Goal: Information Seeking & Learning: Learn about a topic

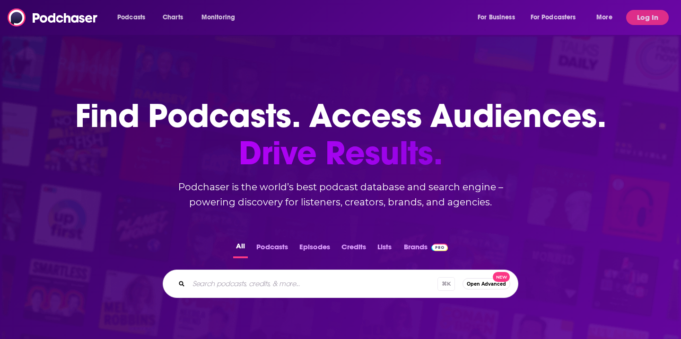
click at [221, 277] on input "Search podcasts, credits, & more..." at bounding box center [313, 284] width 249 height 15
click at [655, 11] on button "Log In" at bounding box center [647, 17] width 43 height 15
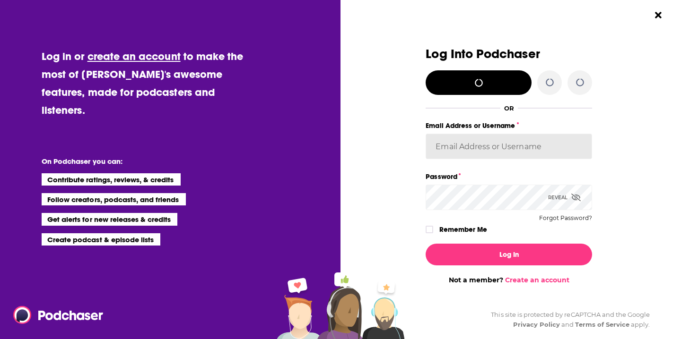
type input "autumncomm"
click at [460, 143] on input "autumncomm" at bounding box center [508, 147] width 166 height 26
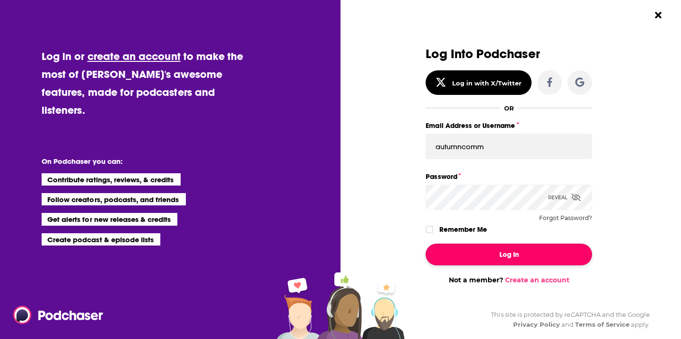
click at [459, 259] on button "Log In" at bounding box center [508, 255] width 166 height 22
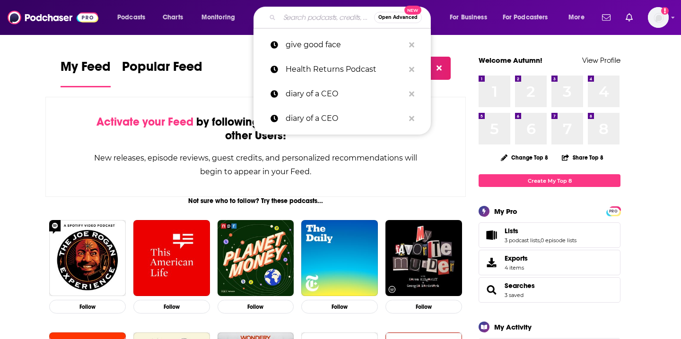
click at [288, 24] on input "Search podcasts, credits, & more..." at bounding box center [326, 17] width 95 height 15
paste input "Brave Bold Brilliant"
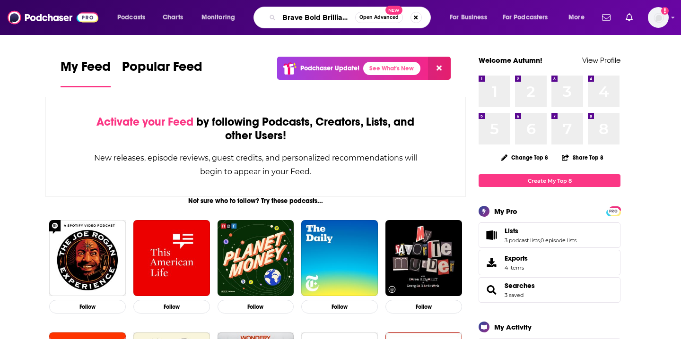
type input "Brave Bold Brilliant"
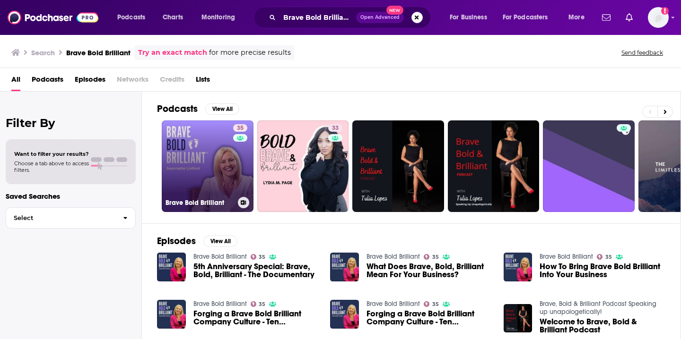
click at [202, 188] on link "35 Brave Bold Brilliant" at bounding box center [208, 167] width 92 height 92
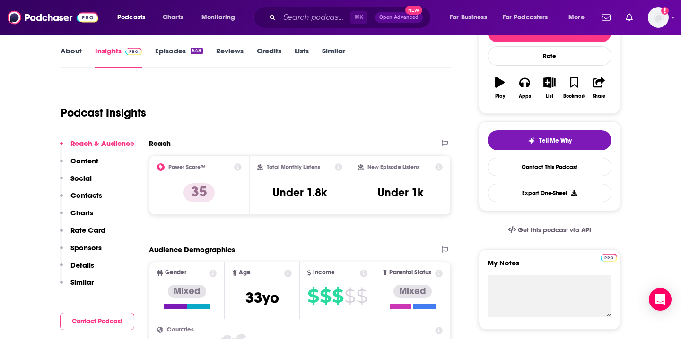
scroll to position [132, 0]
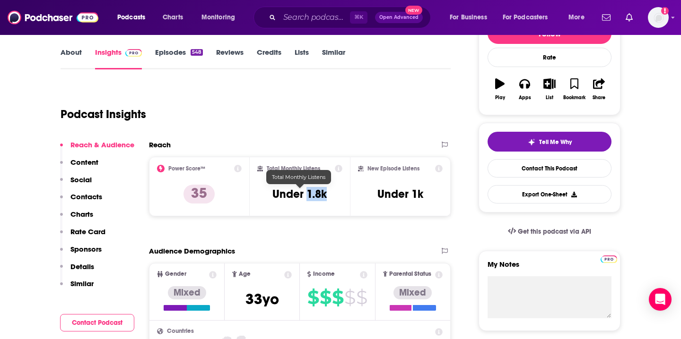
drag, startPoint x: 333, startPoint y: 197, endPoint x: 307, endPoint y: 196, distance: 26.0
click at [307, 196] on div "Total Monthly Listens Under 1.8k" at bounding box center [300, 186] width 86 height 43
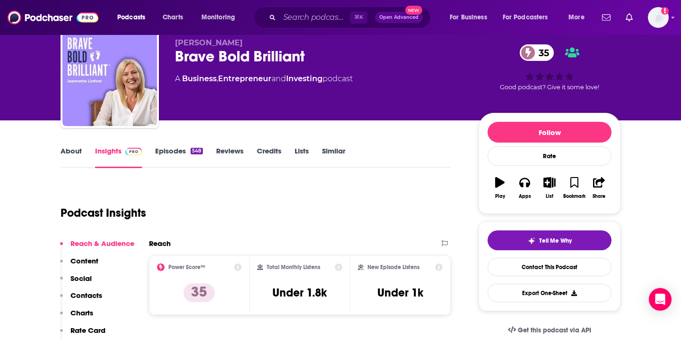
scroll to position [7, 0]
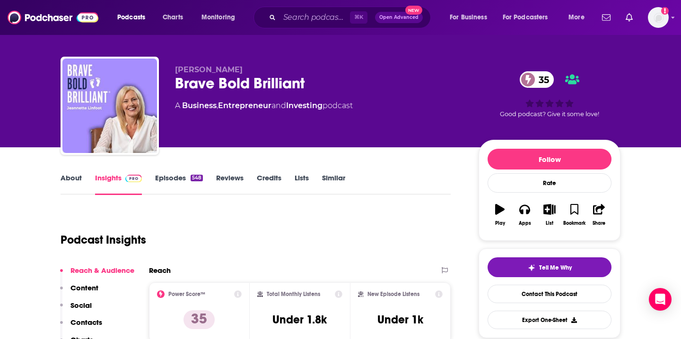
drag, startPoint x: 244, startPoint y: 72, endPoint x: 169, endPoint y: 69, distance: 74.8
click at [169, 69] on div "[PERSON_NAME] Brave Bold Brilliant 35 A Business , Entrepreneur and Investing p…" at bounding box center [341, 108] width 560 height 102
copy span "[PERSON_NAME]"
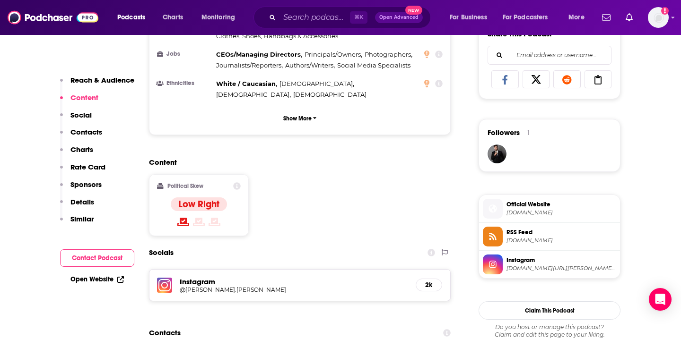
scroll to position [588, 0]
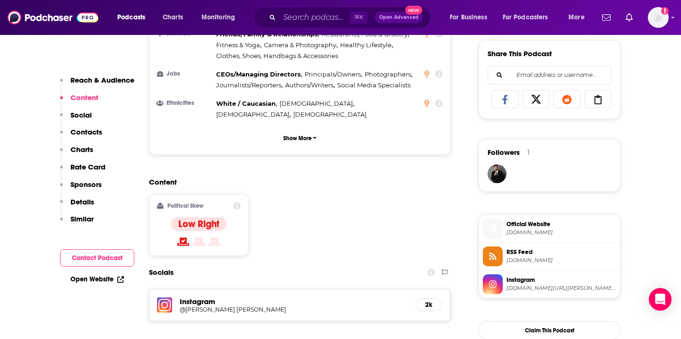
click at [86, 203] on p "Details" at bounding box center [82, 202] width 24 height 9
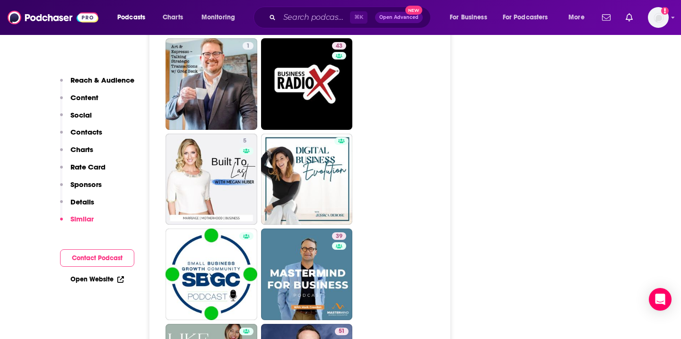
scroll to position [1604, 0]
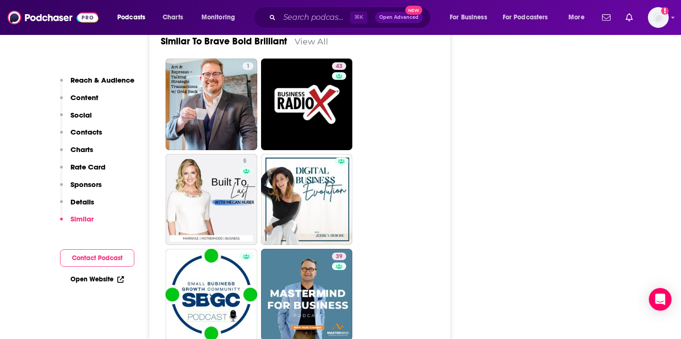
click at [93, 78] on p "Reach & Audience" at bounding box center [102, 80] width 64 height 9
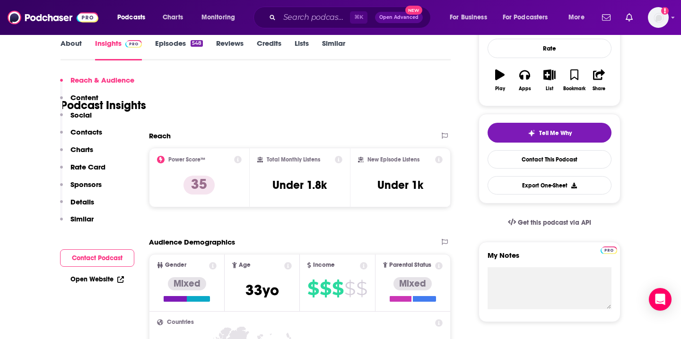
scroll to position [422, 0]
